Goal: Find contact information: Find contact information

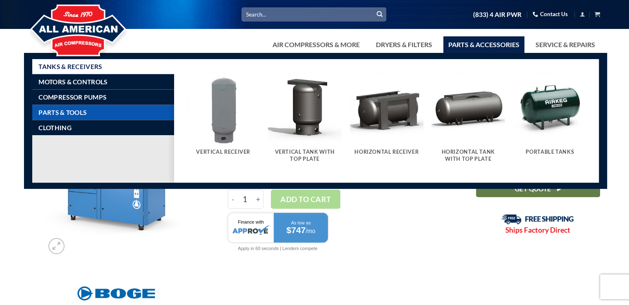
click at [61, 110] on span "Parts & Tools" at bounding box center [62, 112] width 48 height 7
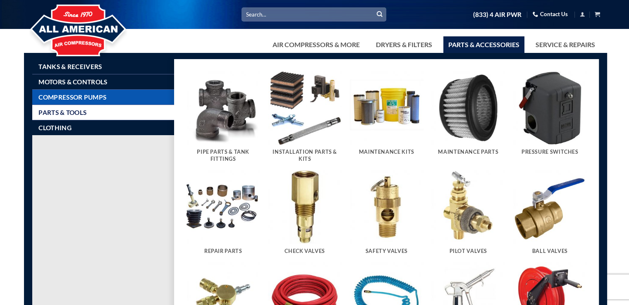
click at [68, 95] on span "Compressor Pumps" at bounding box center [72, 97] width 68 height 7
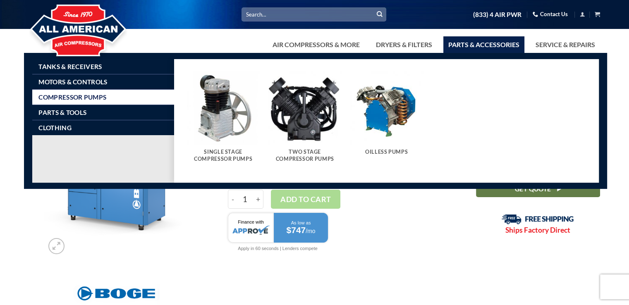
drag, startPoint x: 601, startPoint y: 126, endPoint x: 606, endPoint y: 113, distance: 14.1
click at [601, 126] on ul "Tanks & Receivers Motors & Controls Compressor Pumps Parts & Tools Clothing Ver…" at bounding box center [315, 121] width 583 height 136
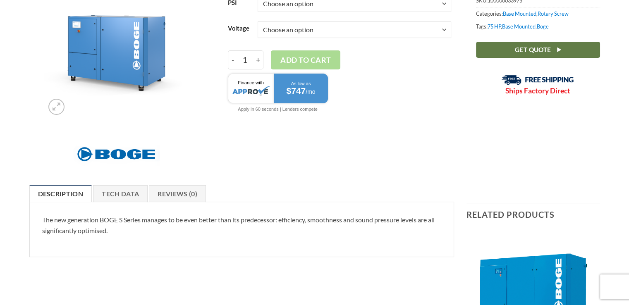
scroll to position [132, 0]
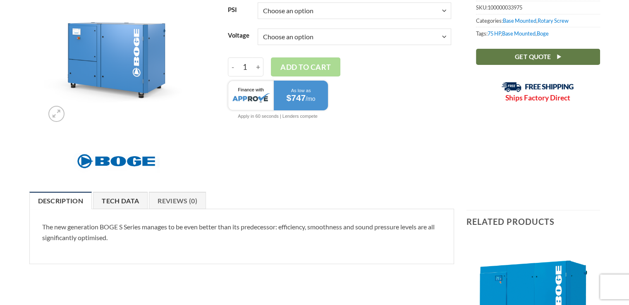
drag, startPoint x: 124, startPoint y: 199, endPoint x: 159, endPoint y: 200, distance: 34.7
click at [124, 200] on link "Tech Data" at bounding box center [120, 200] width 55 height 17
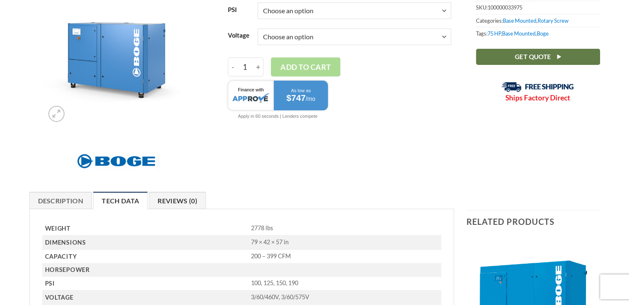
click at [184, 200] on link "Reviews (0)" at bounding box center [177, 200] width 57 height 17
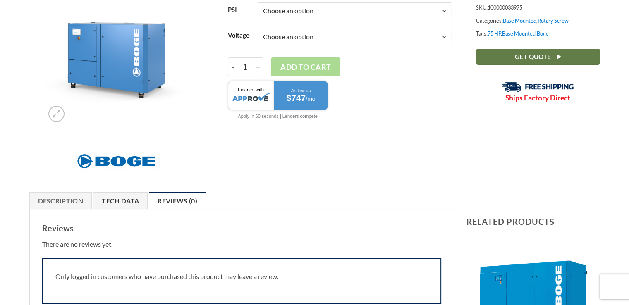
click at [124, 201] on link "Tech Data" at bounding box center [120, 200] width 55 height 17
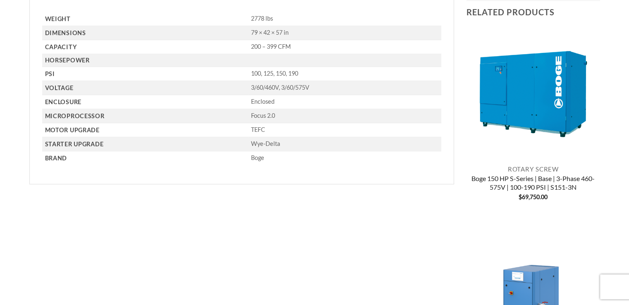
scroll to position [199, 0]
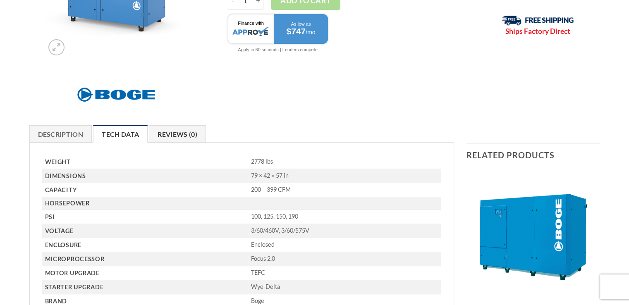
click at [174, 131] on link "Reviews (0)" at bounding box center [177, 133] width 57 height 17
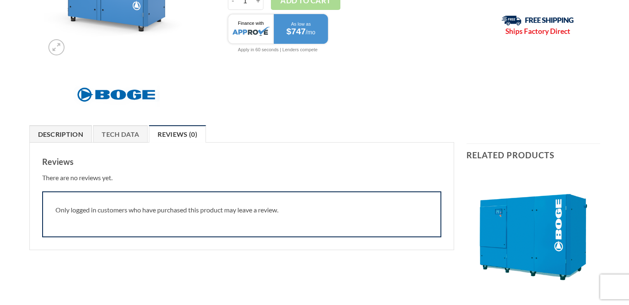
click at [82, 138] on link "Description" at bounding box center [60, 133] width 63 height 17
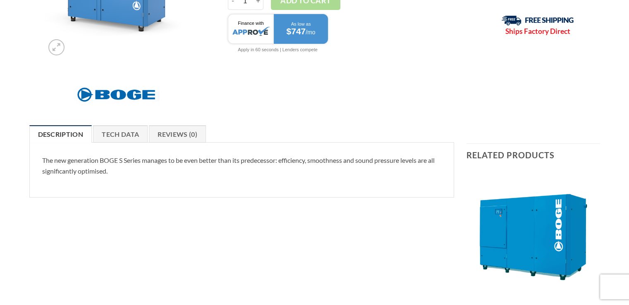
scroll to position [0, 0]
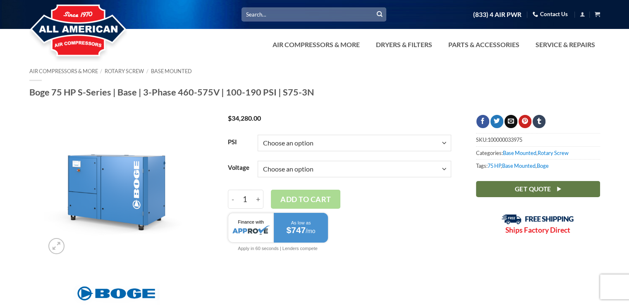
click at [560, 10] on link "Contact Us" at bounding box center [549, 14] width 35 height 13
